Goal: Task Accomplishment & Management: Complete application form

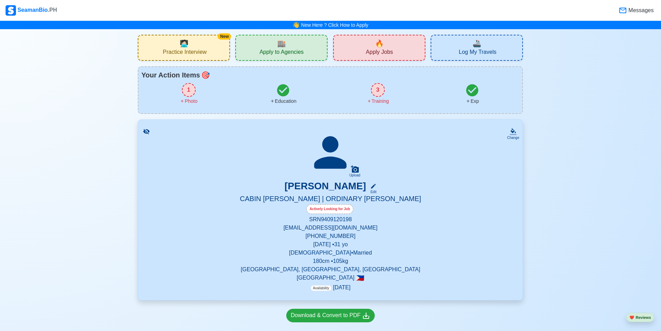
click at [374, 44] on div "🔥 Apply Jobs" at bounding box center [379, 48] width 92 height 26
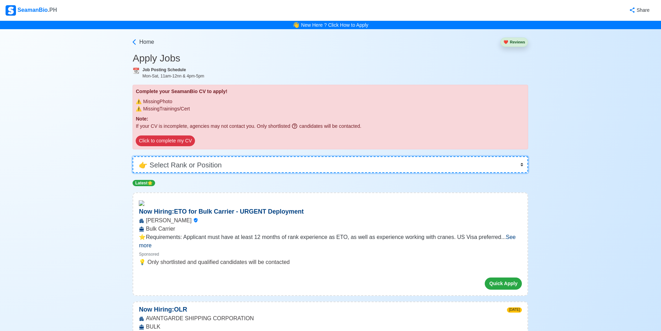
click at [195, 157] on select "👉 Select Rank or Position Master Chief Officer 2nd Officer 3rd Officer Junior O…" at bounding box center [330, 164] width 395 height 17
click at [176, 168] on select "👉 Select Rank or Position Master Chief Officer 2nd Officer 3rd Officer Junior O…" at bounding box center [330, 164] width 395 height 17
select select "[PERSON_NAME]"
click at [135, 156] on select "👉 Select Rank or Position Master Chief Officer 2nd Officer 3rd Officer Junior O…" at bounding box center [330, 164] width 395 height 17
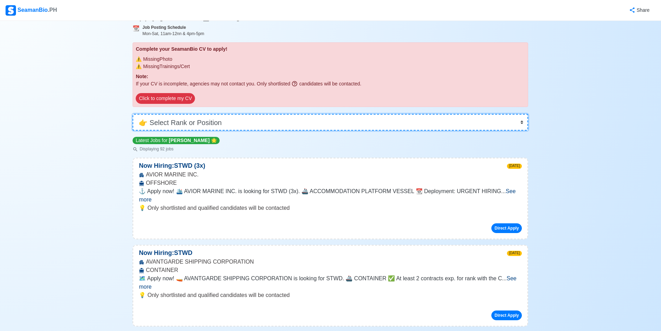
scroll to position [69, 0]
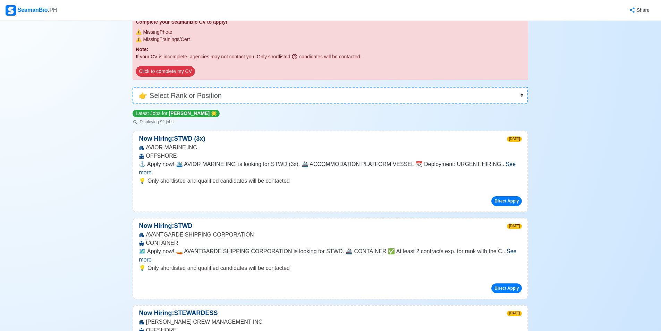
click at [506, 164] on span "See more" at bounding box center [327, 168] width 377 height 14
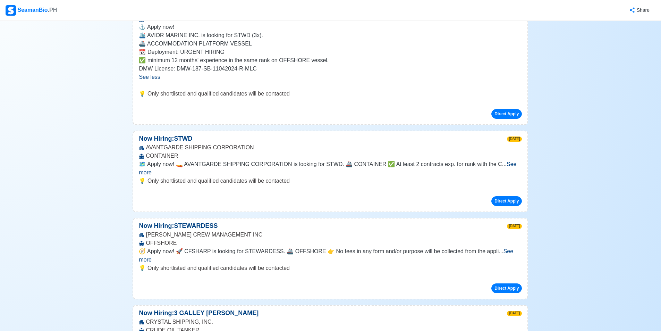
scroll to position [208, 0]
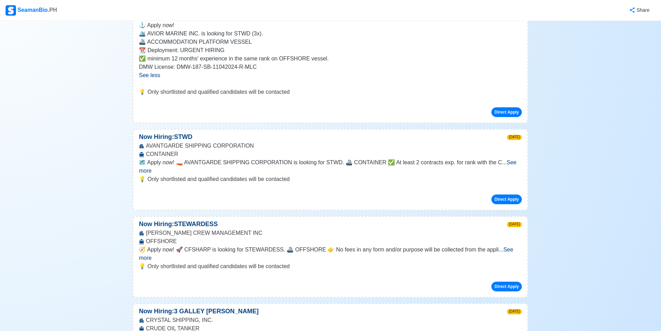
click at [509, 164] on span "See more" at bounding box center [327, 166] width 377 height 14
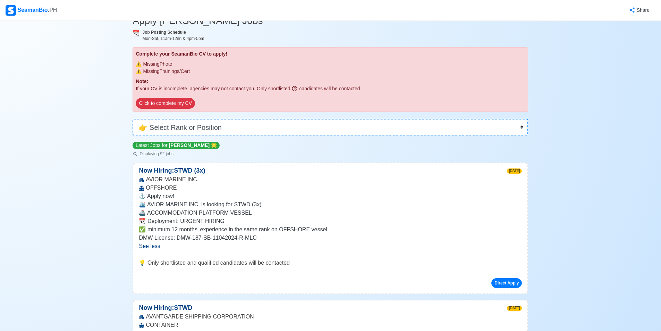
scroll to position [0, 0]
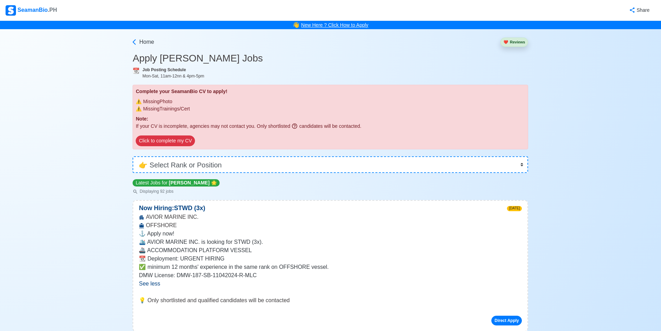
click at [325, 28] on link "New Here ? Click How to Apply" at bounding box center [334, 25] width 67 height 6
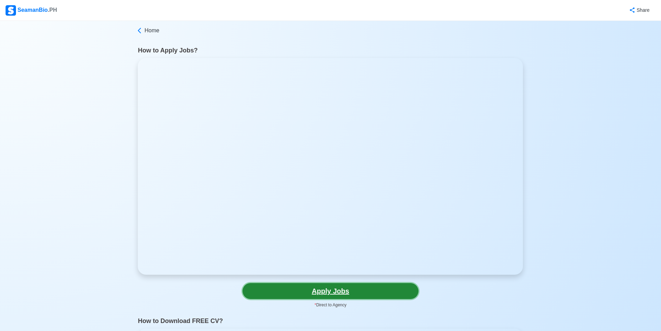
click at [356, 293] on link "Apply Jobs" at bounding box center [330, 291] width 176 height 16
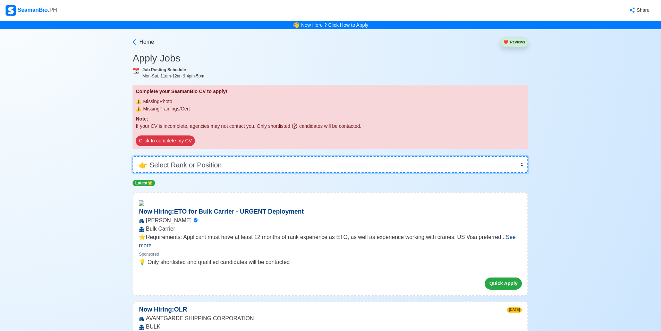
click at [175, 164] on select "👉 Select Rank or Position Master Chief Officer 2nd Officer 3rd Officer Junior O…" at bounding box center [330, 164] width 395 height 17
click at [135, 156] on select "👉 Select Rank or Position Master Chief Officer 2nd Officer 3rd Officer Junior O…" at bounding box center [330, 164] width 395 height 17
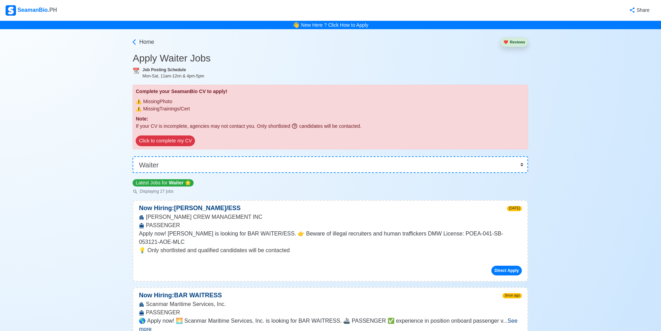
click at [341, 234] on span "Apply now! [PERSON_NAME] is looking for BAR WAITER/ESS. 👉 Beware of illegal rec…" at bounding box center [321, 237] width 364 height 14
click at [211, 166] on select "👉 Select Rank or Position Master Chief Officer 2nd Officer 3rd Officer Junior O…" at bounding box center [330, 164] width 395 height 17
select select "Ordinary [PERSON_NAME]"
click at [135, 156] on select "👉 Select Rank or Position Master Chief Officer 2nd Officer 3rd Officer Junior O…" at bounding box center [330, 164] width 395 height 17
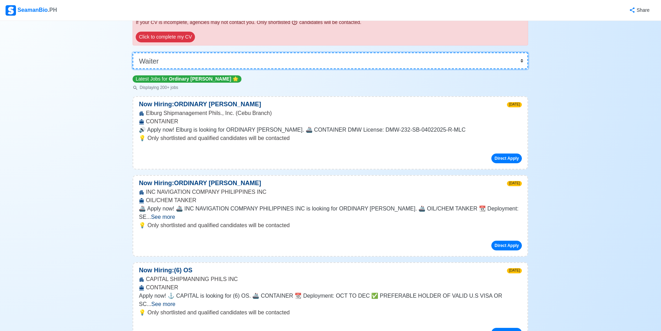
scroll to position [104, 0]
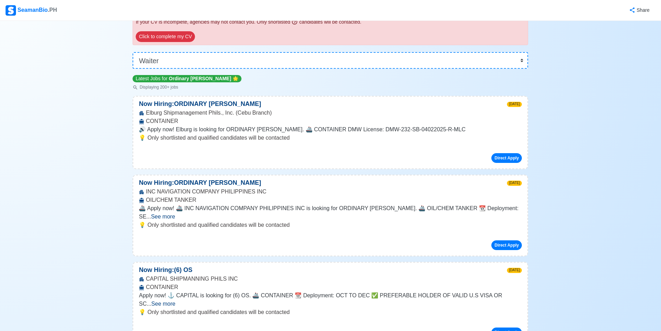
click at [175, 213] on span "See more" at bounding box center [163, 216] width 24 height 6
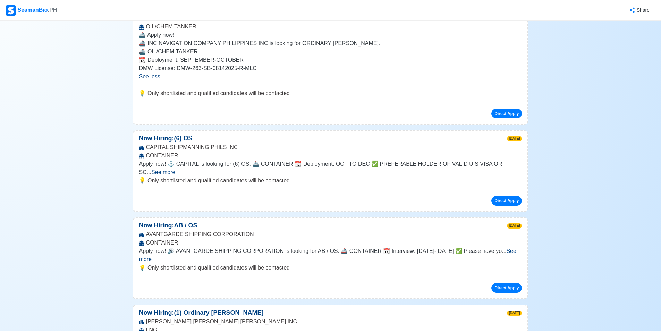
scroll to position [278, 0]
click at [509, 247] on span "See more" at bounding box center [327, 254] width 377 height 14
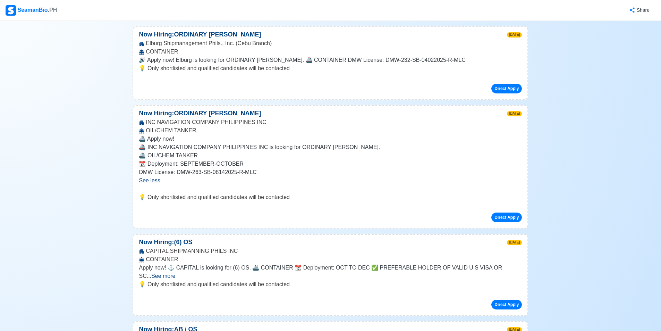
scroll to position [0, 0]
